Goal: Task Accomplishment & Management: Manage account settings

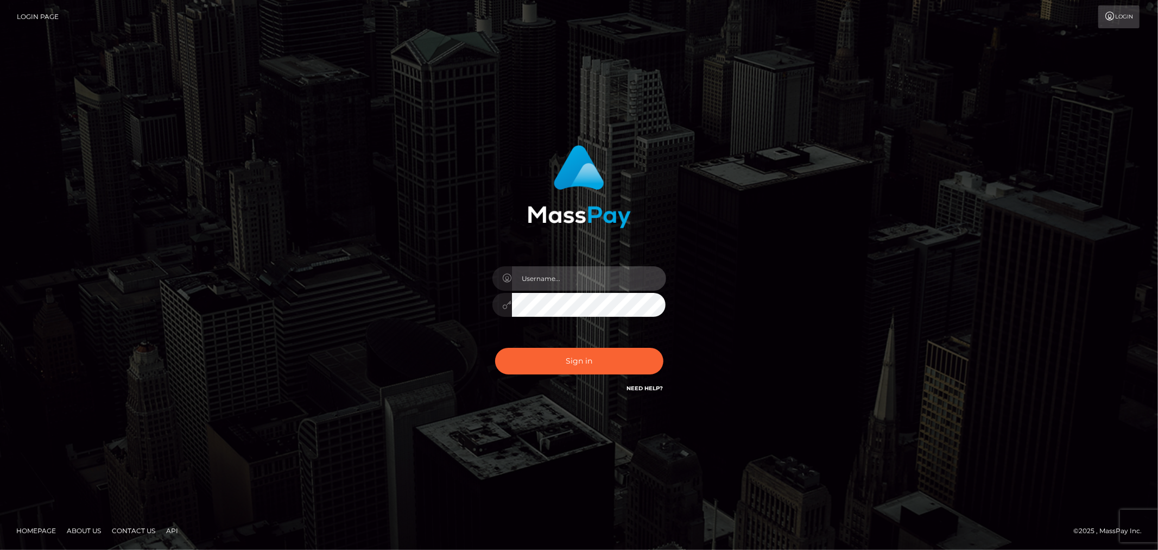
click at [567, 288] on input "text" at bounding box center [589, 278] width 154 height 24
drag, startPoint x: 613, startPoint y: 275, endPoint x: 462, endPoint y: 272, distance: 151.0
click at [462, 272] on div "ivan.estrada@patrianna.com" at bounding box center [579, 270] width 285 height 266
type input "Ivan.B2"
click at [495, 348] on button "Sign in" at bounding box center [579, 361] width 168 height 27
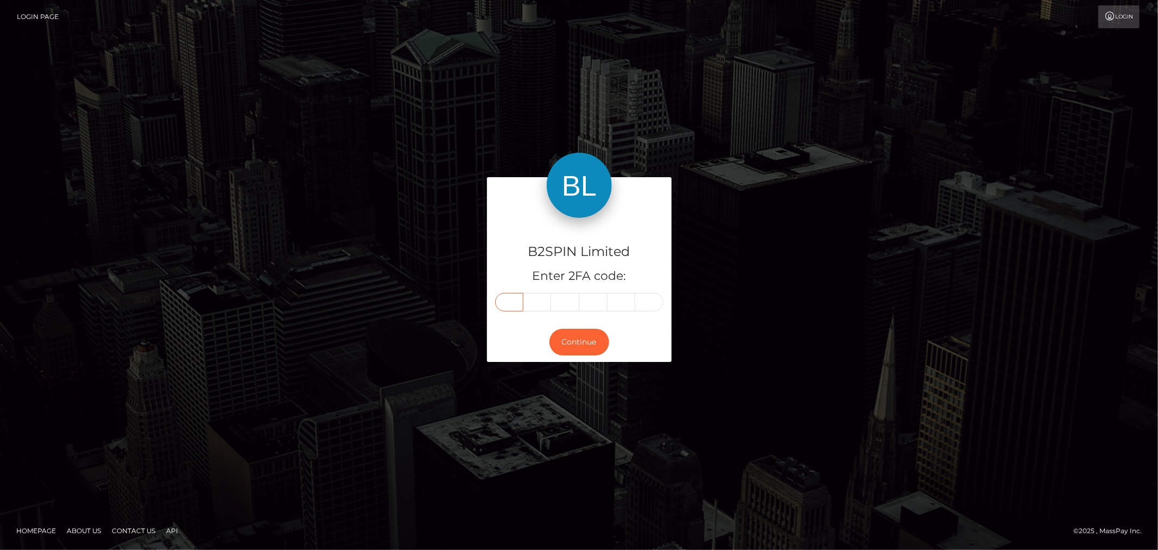
click at [509, 301] on input "text" at bounding box center [509, 302] width 28 height 18
type input "3"
type input "9"
type input "3"
type input "1"
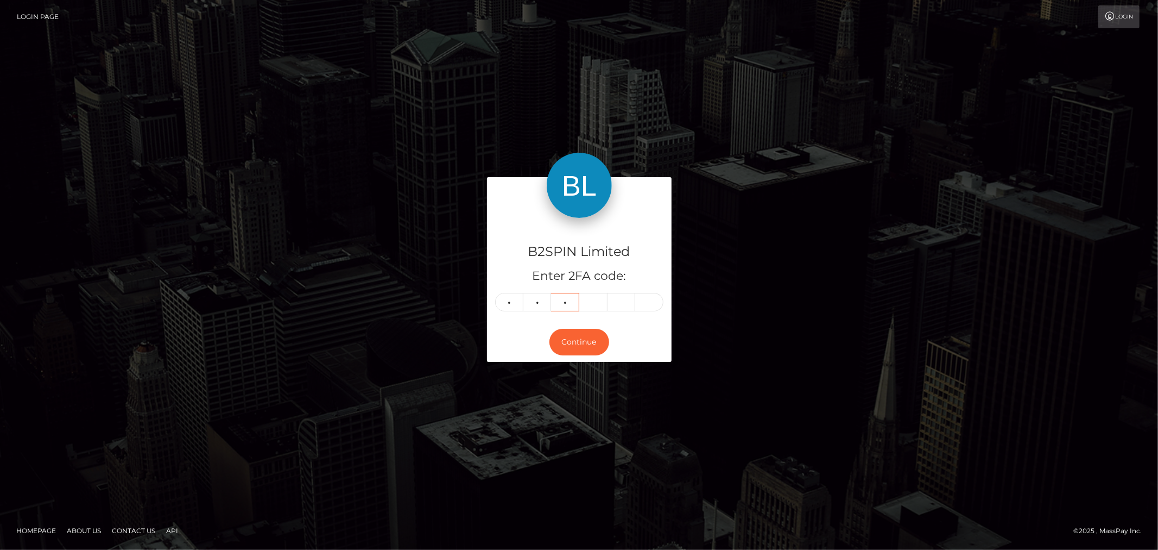
type input "9"
type input "1"
type input "4"
type input "7"
click at [584, 339] on button "Continue" at bounding box center [580, 342] width 60 height 27
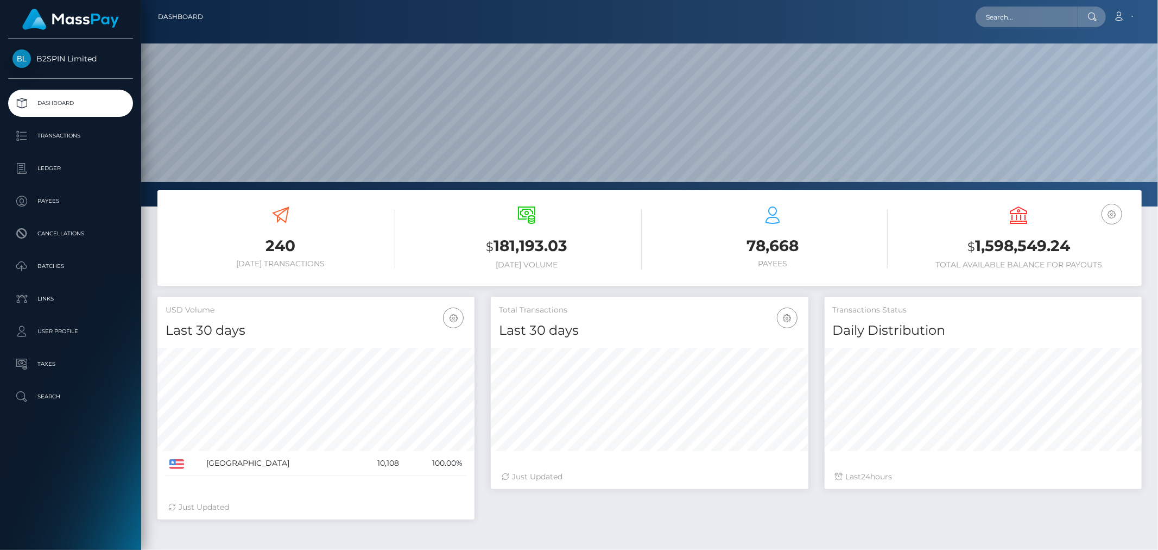
scroll to position [192, 317]
click at [1031, 251] on h3 "$ 1,598,549.24" at bounding box center [1019, 246] width 230 height 22
copy h3 "1,598,549.24"
click at [46, 156] on link "Ledger" at bounding box center [70, 168] width 125 height 27
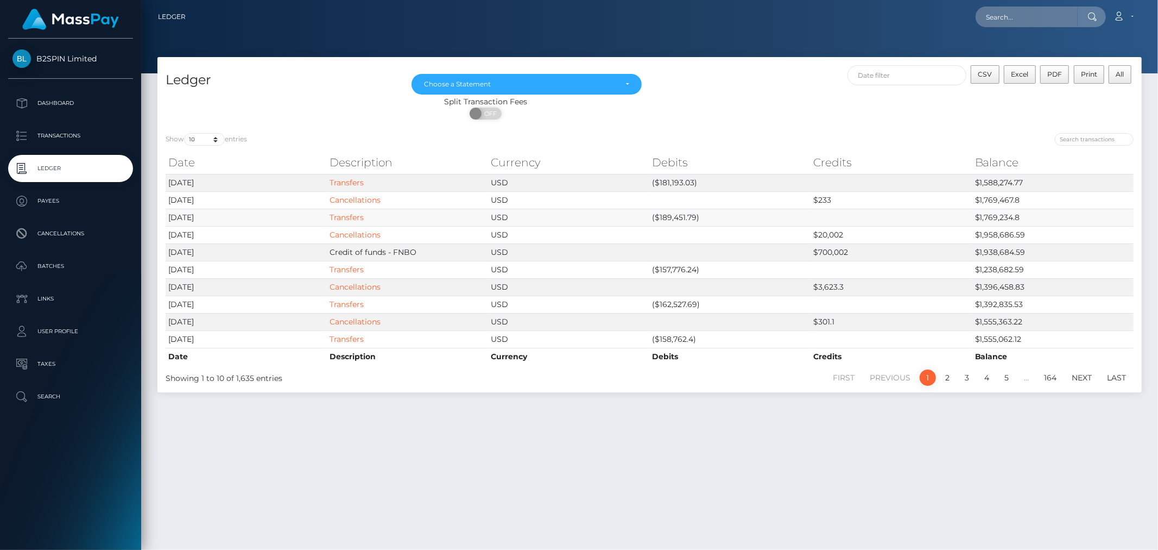
click at [674, 217] on td "($189,451.79)" at bounding box center [729, 217] width 161 height 17
click at [666, 216] on td "($189,451.79)" at bounding box center [729, 217] width 161 height 17
copy td "189,451.79"
click at [670, 179] on td "($181,193.03)" at bounding box center [729, 182] width 161 height 17
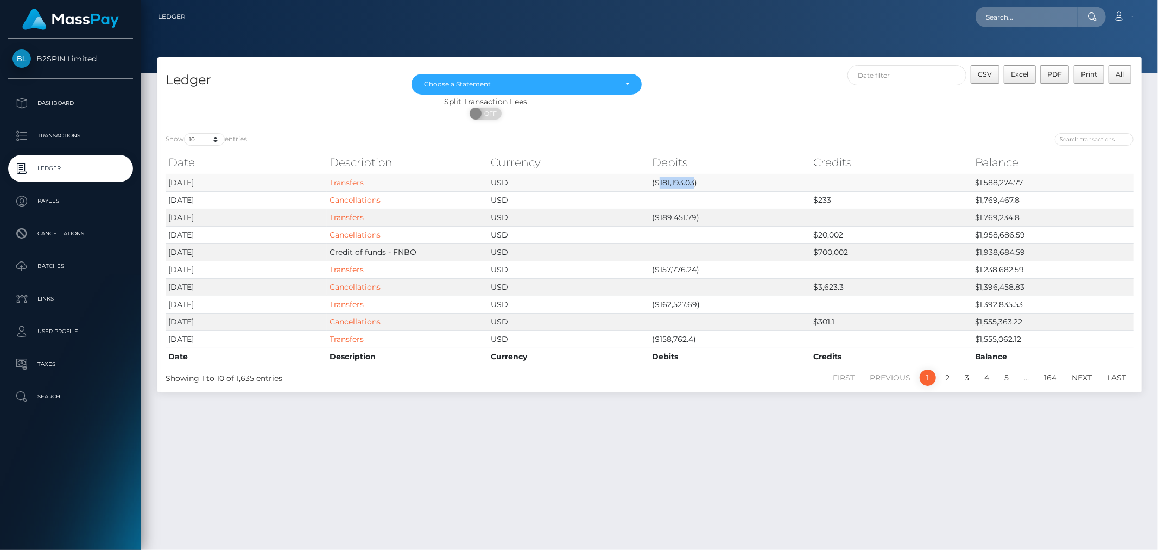
click at [670, 179] on td "($181,193.03)" at bounding box center [729, 182] width 161 height 17
copy td "181,193.03"
click at [685, 176] on td "($181,193.03)" at bounding box center [729, 182] width 161 height 17
click at [683, 178] on td "($181,193.03)" at bounding box center [729, 182] width 161 height 17
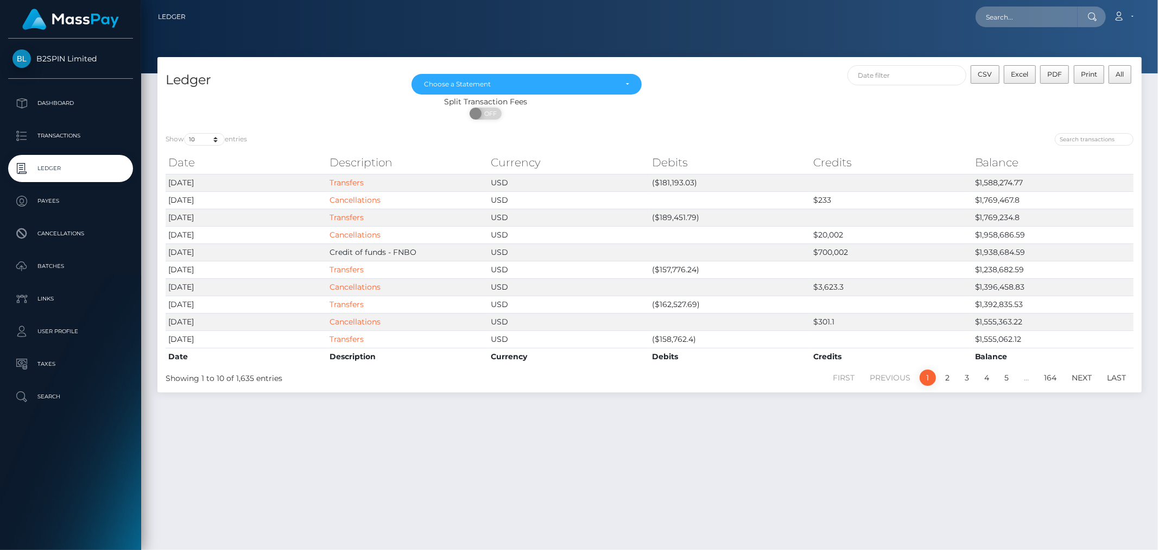
click at [734, 111] on div "ON OFF" at bounding box center [485, 116] width 657 height 17
click at [755, 141] on div at bounding box center [896, 140] width 476 height 15
drag, startPoint x: 659, startPoint y: 216, endPoint x: 696, endPoint y: 218, distance: 37.0
click at [696, 218] on td "($189,451.79)" at bounding box center [729, 217] width 161 height 17
click at [755, 133] on div at bounding box center [896, 140] width 476 height 15
